Goal: Find contact information: Find contact information

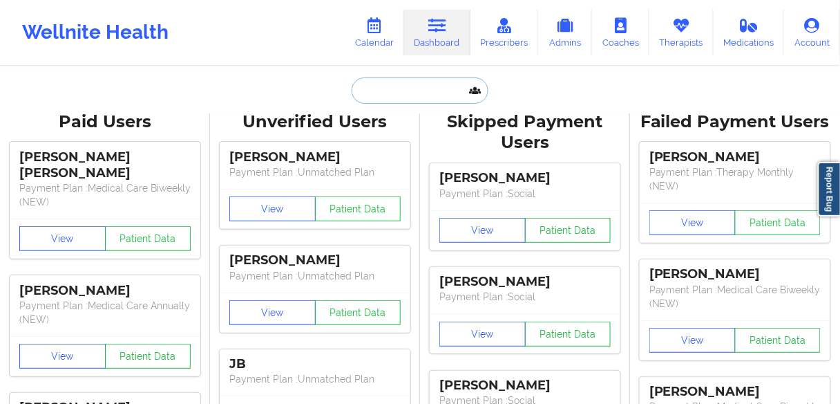
click at [402, 100] on input "text" at bounding box center [420, 90] width 137 height 26
paste input "[PERSON_NAME]"
type input "[PERSON_NAME]"
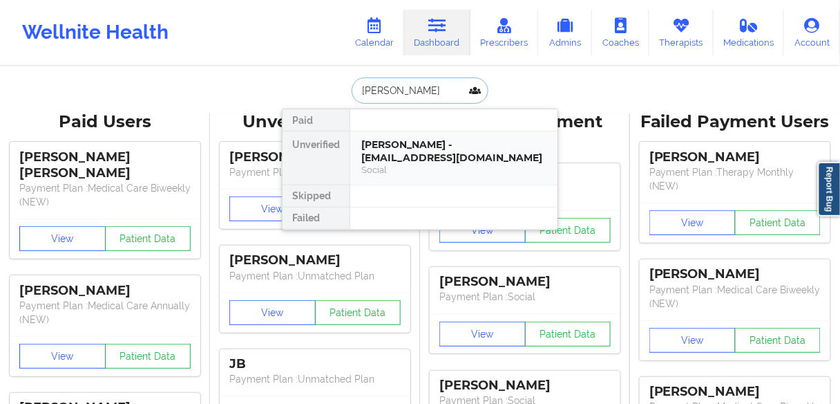
click at [433, 164] on div "Social" at bounding box center [453, 170] width 185 height 12
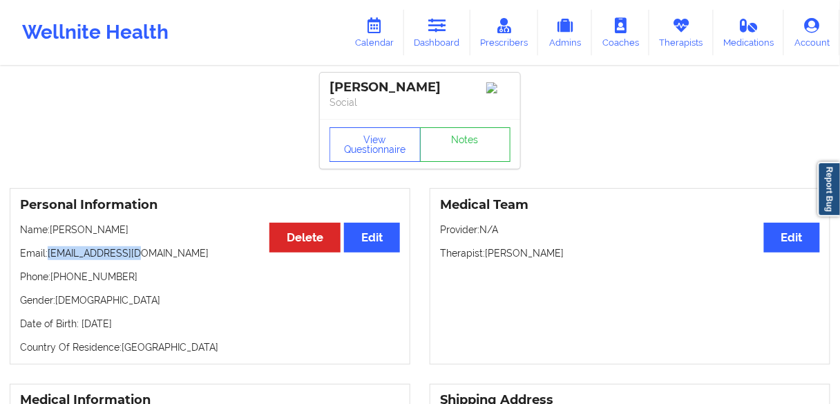
drag, startPoint x: 151, startPoint y: 257, endPoint x: 46, endPoint y: 255, distance: 104.4
click at [46, 255] on p "Email: shiva3d@gmail.com" at bounding box center [210, 253] width 380 height 14
copy p "[EMAIL_ADDRESS][DOMAIN_NAME]"
drag, startPoint x: 120, startPoint y: 281, endPoint x: 56, endPoint y: 278, distance: 63.6
click at [56, 278] on p "Phone: +1305-813-2725" at bounding box center [210, 277] width 380 height 14
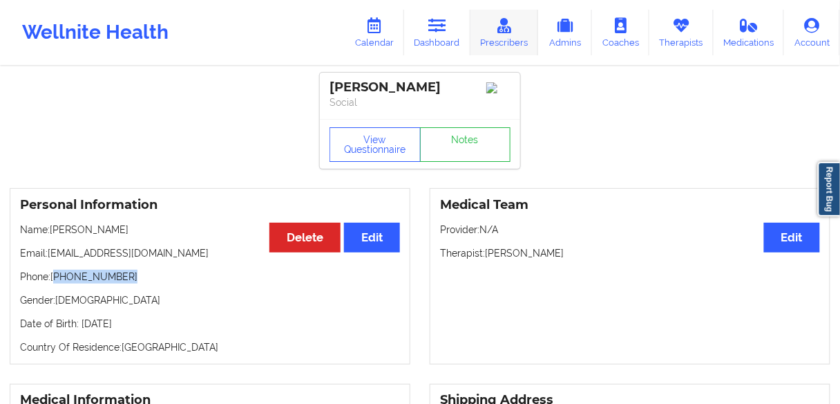
copy p "1305-813-2725"
drag, startPoint x: 438, startPoint y: 39, endPoint x: 410, endPoint y: 57, distance: 33.5
click at [438, 38] on link "Dashboard" at bounding box center [437, 33] width 66 height 46
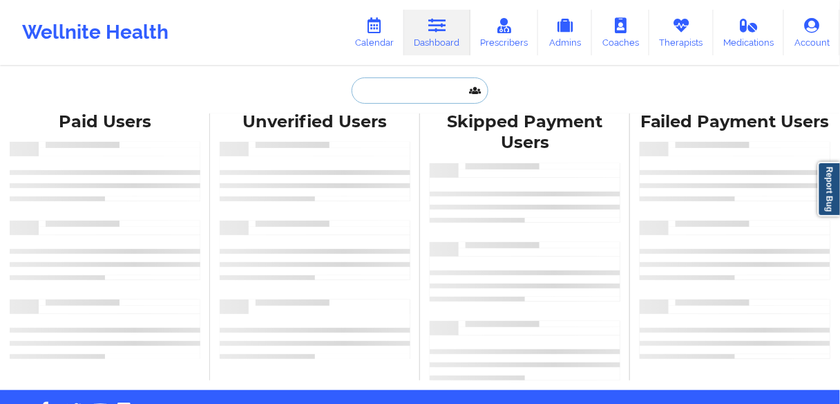
click at [391, 92] on input "text" at bounding box center [420, 90] width 137 height 26
paste input "[PERSON_NAME]"
type input "[PERSON_NAME]"
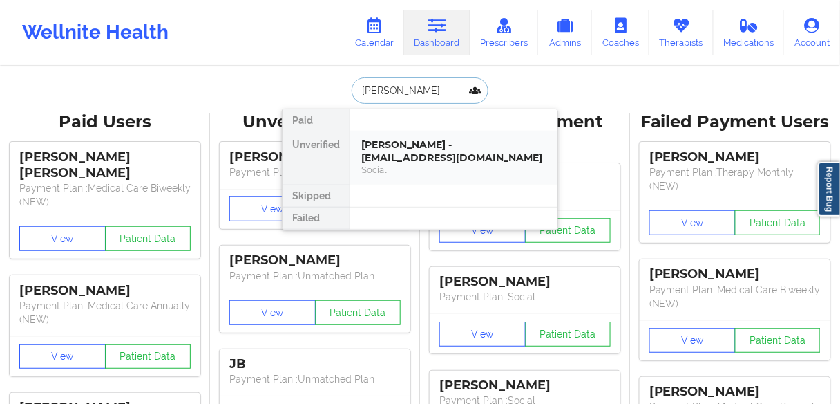
click at [379, 141] on div "[PERSON_NAME] - [EMAIL_ADDRESS][DOMAIN_NAME]" at bounding box center [453, 151] width 185 height 26
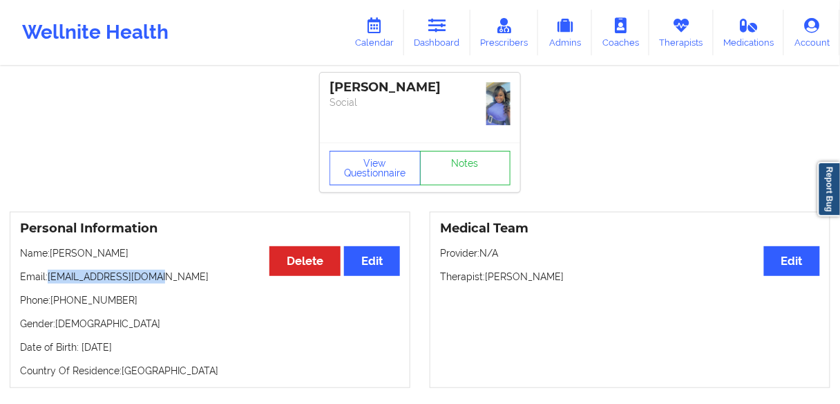
drag, startPoint x: 160, startPoint y: 276, endPoint x: 97, endPoint y: 261, distance: 64.5
click at [48, 279] on p "Email: [EMAIL_ADDRESS][DOMAIN_NAME]" at bounding box center [210, 277] width 380 height 14
copy p "[EMAIL_ADDRESS][DOMAIN_NAME]"
drag, startPoint x: 131, startPoint y: 299, endPoint x: 57, endPoint y: 298, distance: 73.3
click at [57, 298] on p "Phone: [PHONE_NUMBER]" at bounding box center [210, 300] width 380 height 14
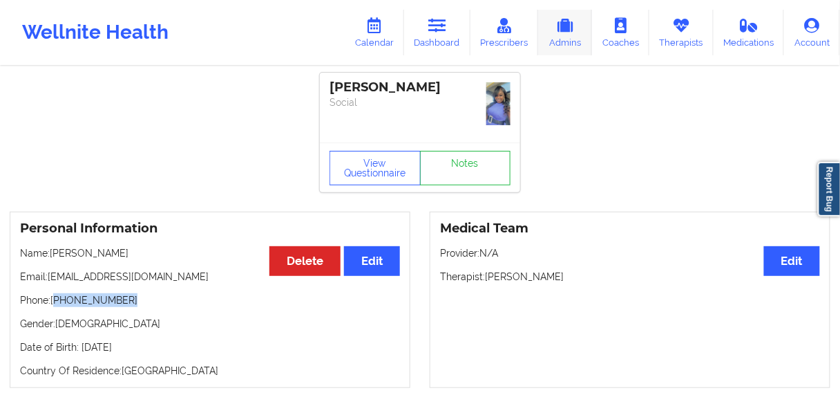
copy p "[PHONE_NUMBER]"
click at [444, 35] on link "Dashboard" at bounding box center [437, 33] width 66 height 46
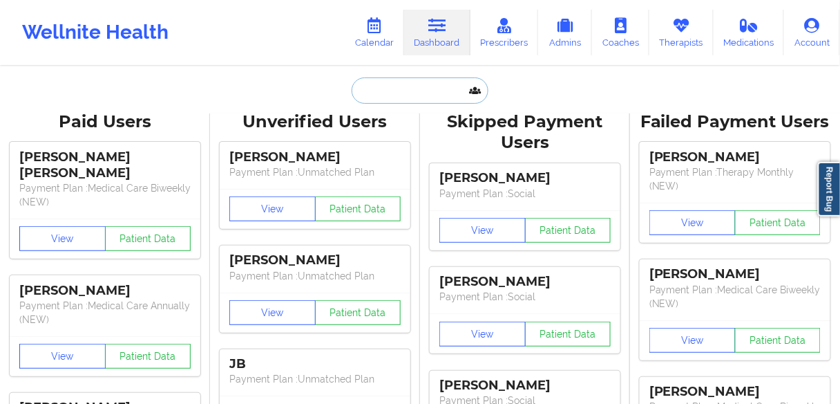
click at [409, 97] on input "text" at bounding box center [420, 90] width 137 height 26
paste input "[PERSON_NAME]"
type input "[PERSON_NAME]"
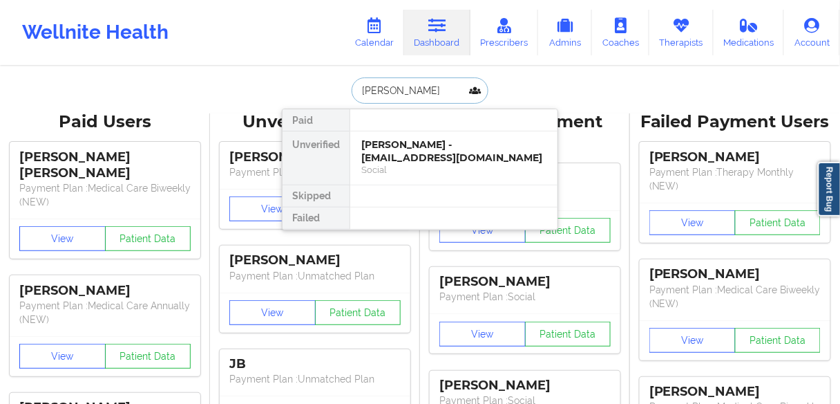
click at [395, 147] on div "[PERSON_NAME] - [EMAIL_ADDRESS][DOMAIN_NAME]" at bounding box center [453, 151] width 185 height 26
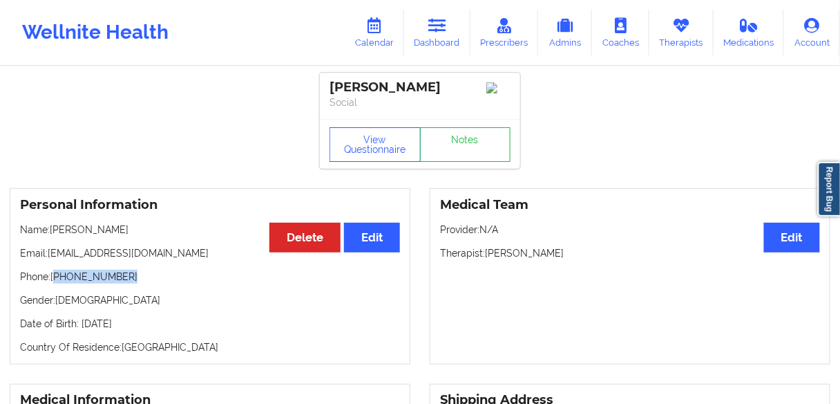
drag, startPoint x: 140, startPoint y: 284, endPoint x: 222, endPoint y: 245, distance: 90.6
click at [55, 281] on p "Phone: [PHONE_NUMBER]" at bounding box center [210, 277] width 380 height 14
copy p "[PHONE_NUMBER]"
click at [141, 264] on div "Personal Information Edit Delete Name: [PERSON_NAME] Email: [EMAIL_ADDRESS][DOM…" at bounding box center [210, 276] width 401 height 176
drag, startPoint x: 125, startPoint y: 285, endPoint x: 55, endPoint y: 284, distance: 69.8
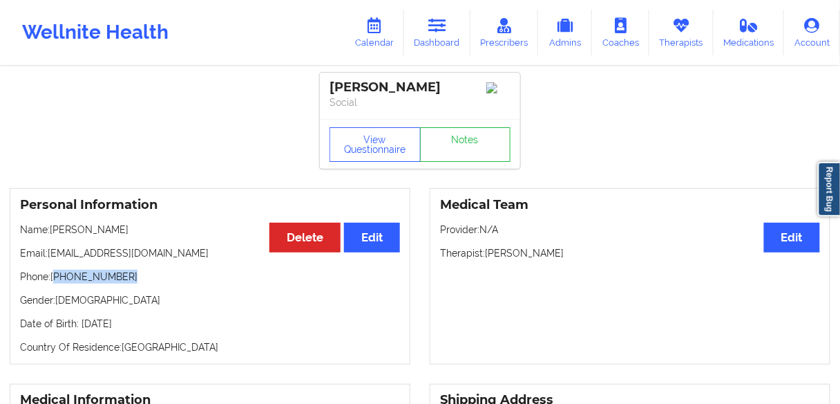
click at [55, 283] on p "Phone: [PHONE_NUMBER]" at bounding box center [210, 277] width 380 height 14
copy p "[PHONE_NUMBER]"
